Goal: Download file/media

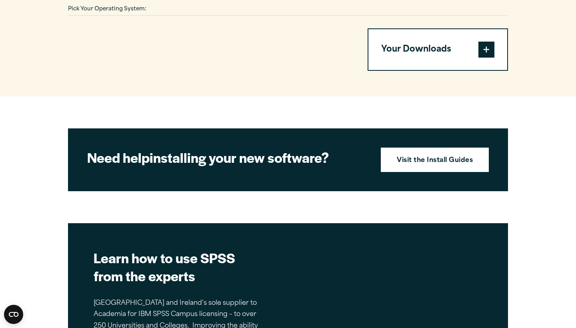
scroll to position [608, 0]
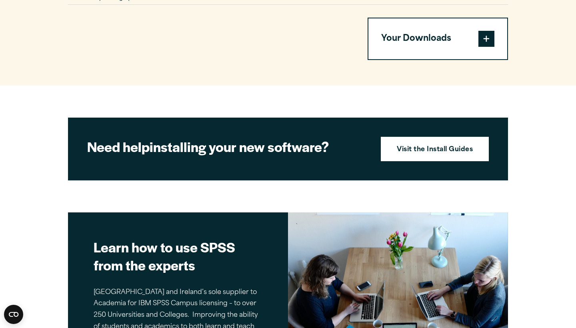
click at [434, 26] on button "Your Downloads" at bounding box center [437, 38] width 139 height 41
click at [492, 44] on span at bounding box center [486, 39] width 16 height 16
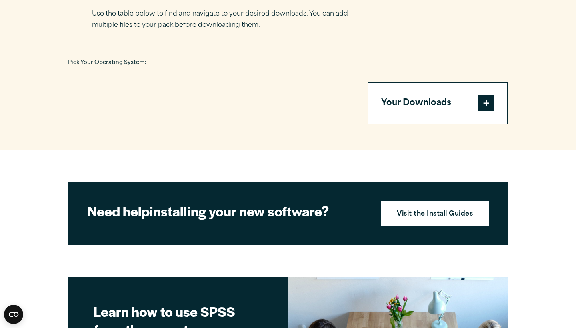
scroll to position [498, 0]
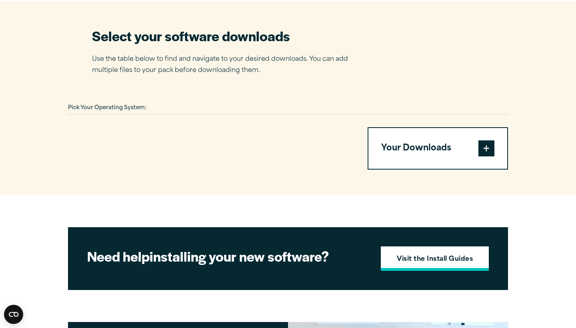
click at [409, 259] on strong "Visit the Install Guides" at bounding box center [435, 259] width 76 height 10
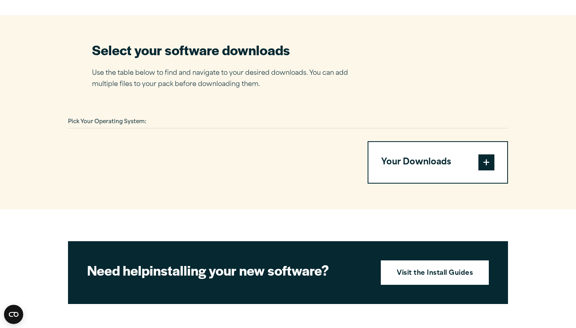
scroll to position [473, 0]
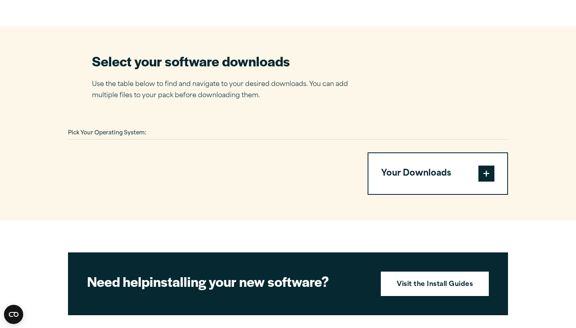
click at [477, 173] on button "Your Downloads" at bounding box center [437, 173] width 139 height 41
click at [438, 177] on button "Your Downloads" at bounding box center [437, 173] width 139 height 41
click at [430, 177] on button "Your Downloads" at bounding box center [437, 173] width 139 height 41
click at [489, 167] on span at bounding box center [486, 174] width 16 height 16
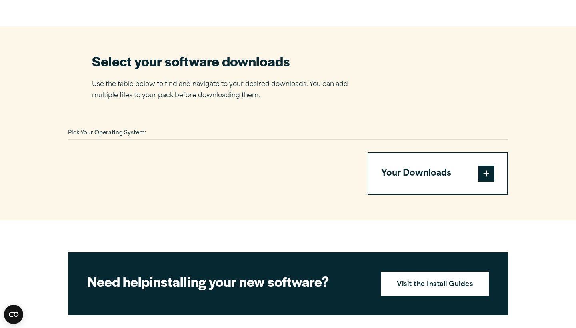
click at [487, 182] on span at bounding box center [486, 174] width 16 height 16
click at [487, 174] on span at bounding box center [486, 174] width 16 height 16
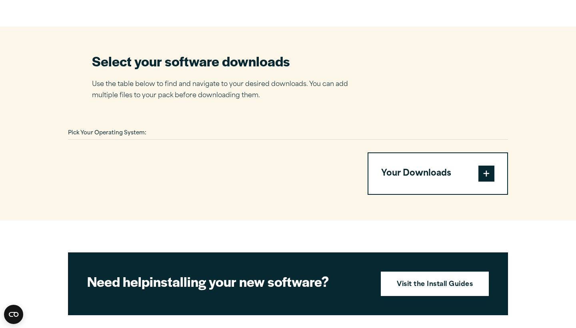
click at [487, 174] on span at bounding box center [486, 174] width 16 height 16
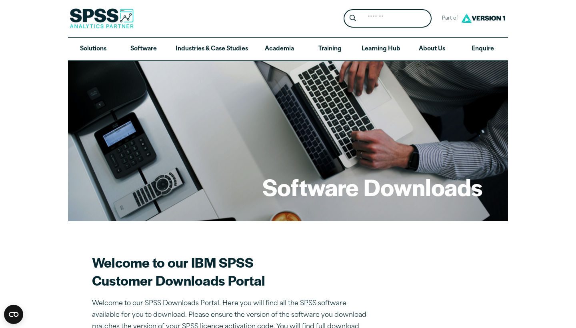
scroll to position [0, 0]
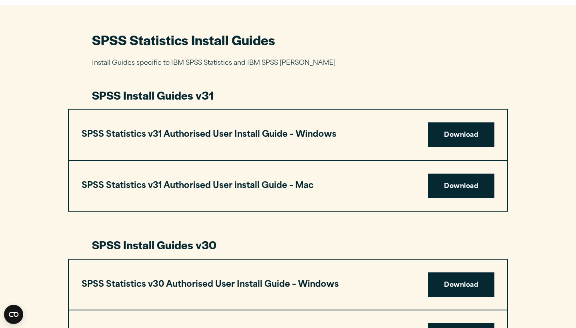
scroll to position [594, 0]
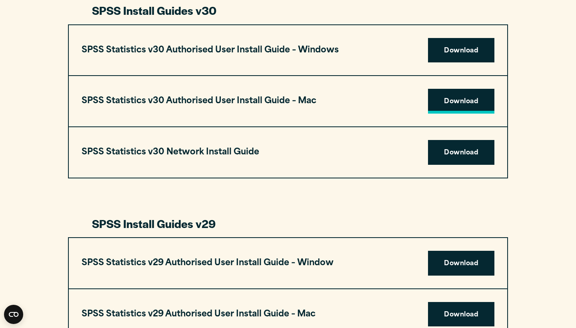
click at [461, 91] on link "Download" at bounding box center [461, 101] width 66 height 25
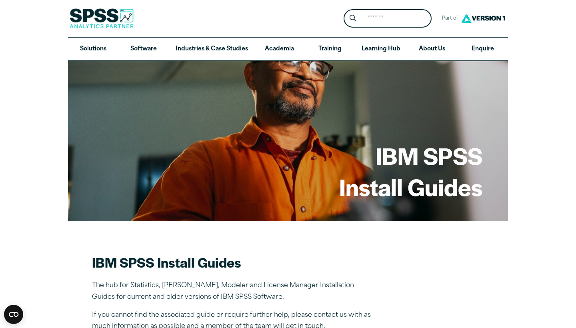
scroll to position [0, 0]
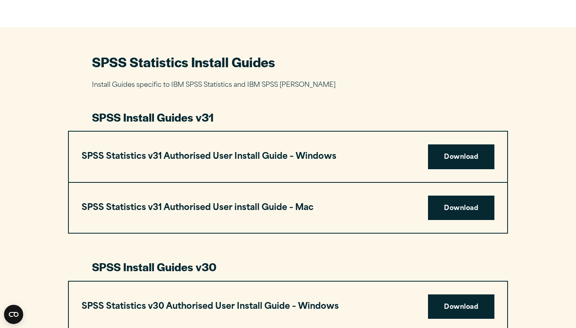
scroll to position [337, 0]
click at [446, 211] on link "Download" at bounding box center [461, 208] width 66 height 25
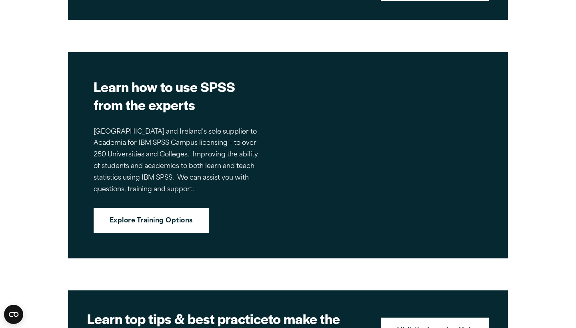
scroll to position [478, 0]
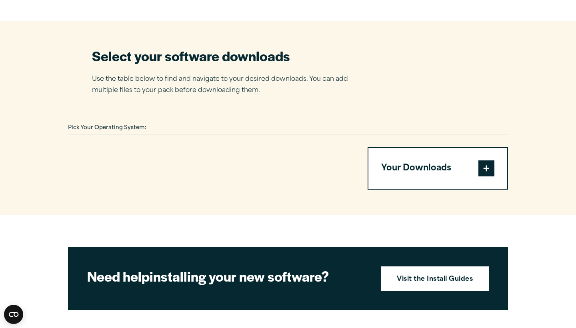
click at [443, 163] on button "Your Downloads" at bounding box center [437, 168] width 139 height 41
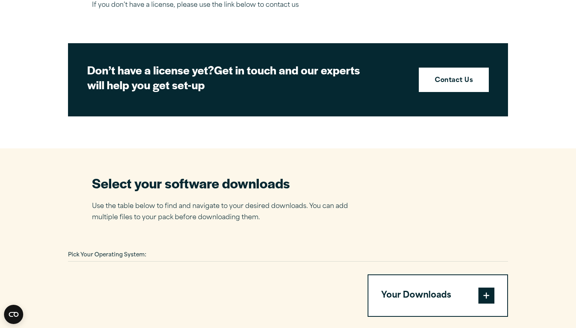
scroll to position [465, 0]
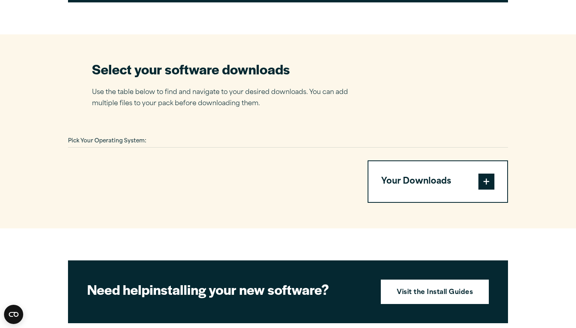
click at [114, 151] on div "Pick Your Operating System: Your Downloads You have not added any downloads. Do…" at bounding box center [288, 169] width 440 height 68
